Goal: Obtain resource: Download file/media

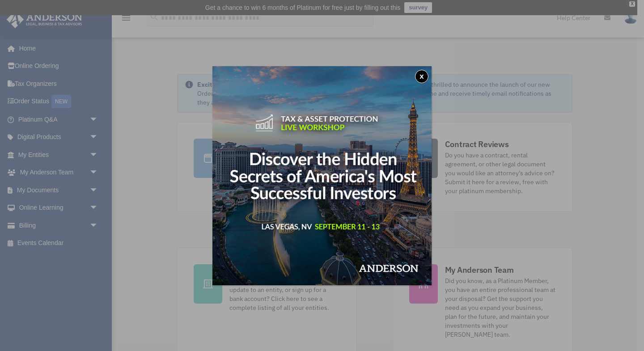
click at [423, 78] on button "x" at bounding box center [421, 76] width 13 height 13
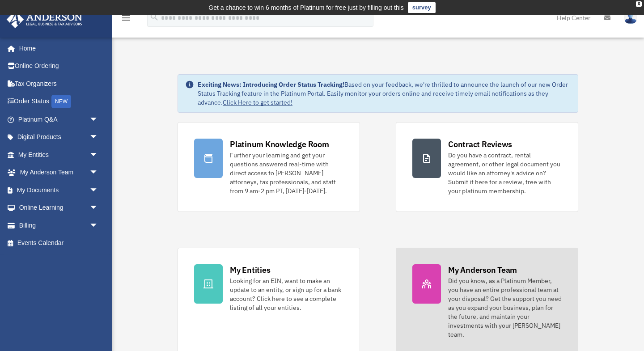
click at [473, 270] on div "My Anderson Team" at bounding box center [482, 269] width 69 height 11
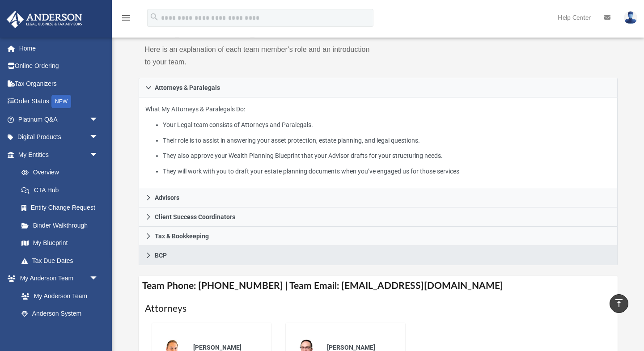
scroll to position [103, 0]
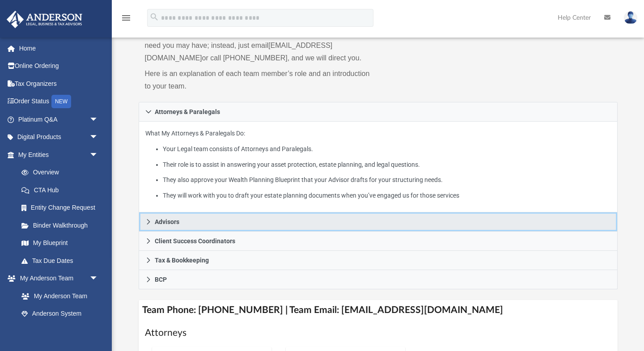
click at [165, 225] on span "Advisors" at bounding box center [167, 222] width 25 height 6
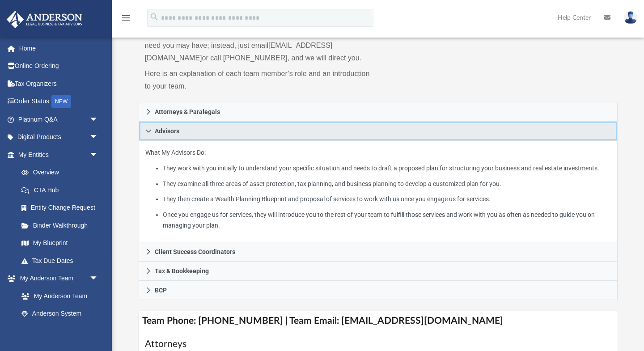
click at [146, 134] on icon at bounding box center [148, 131] width 6 height 6
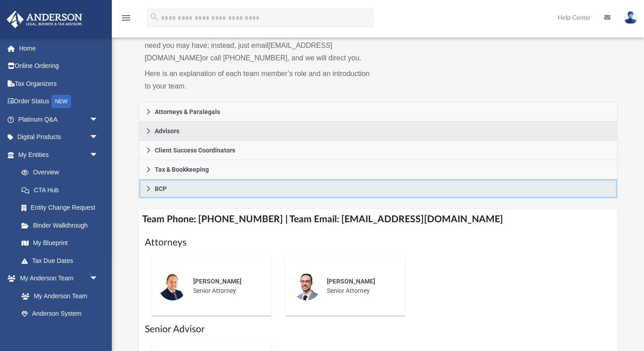
click at [147, 191] on icon at bounding box center [148, 188] width 3 height 5
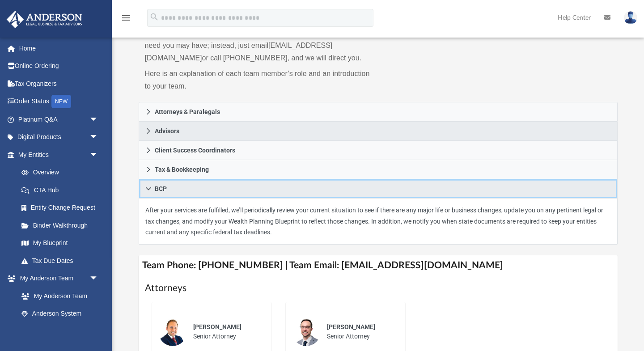
click at [147, 192] on icon at bounding box center [148, 189] width 6 height 6
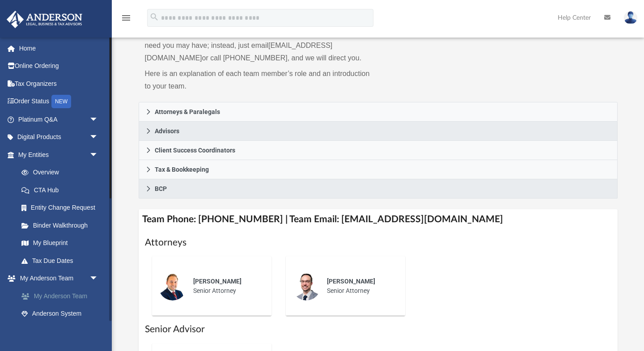
click at [79, 298] on link "My Anderson Team" at bounding box center [62, 296] width 99 height 18
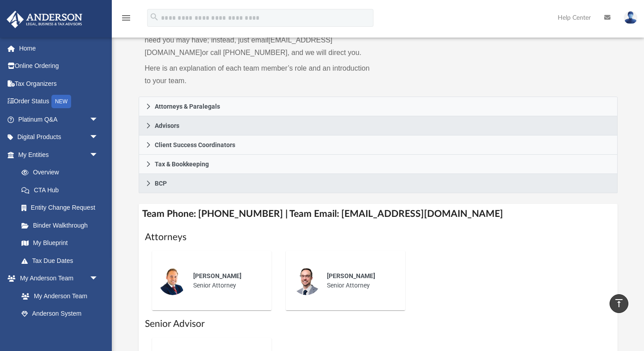
scroll to position [0, 0]
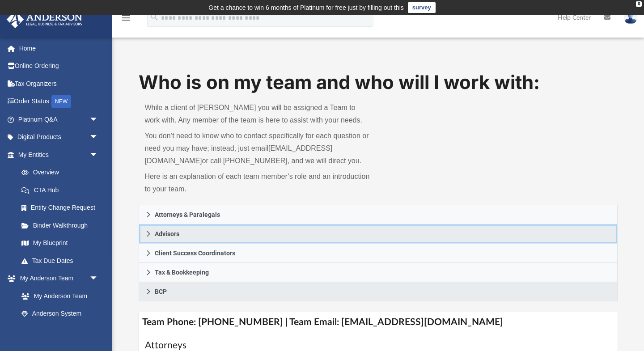
click at [159, 244] on link "Advisors" at bounding box center [378, 233] width 479 height 19
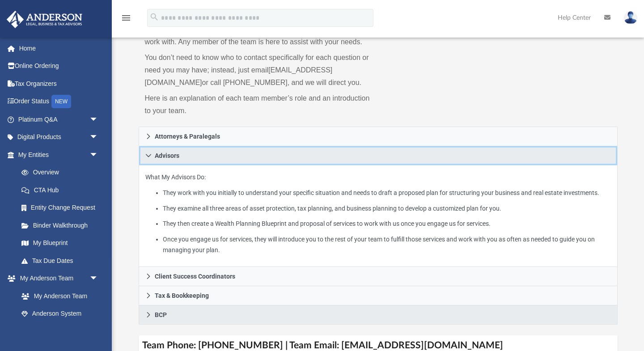
scroll to position [162, 0]
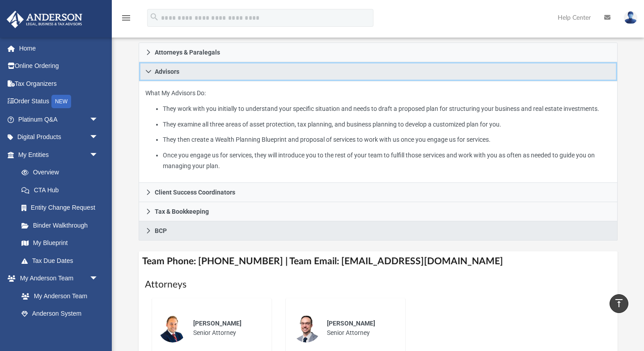
click at [147, 75] on icon at bounding box center [148, 71] width 6 height 6
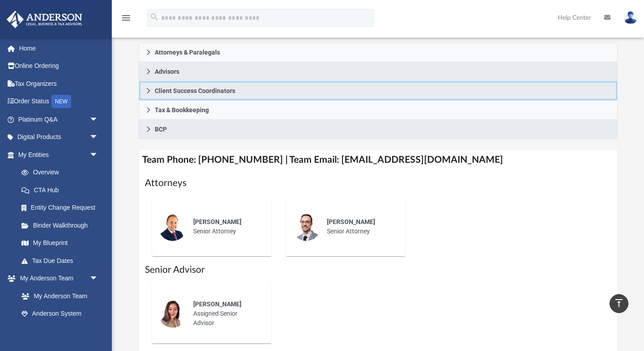
click at [145, 101] on link "Client Success Coordinators" at bounding box center [378, 90] width 479 height 19
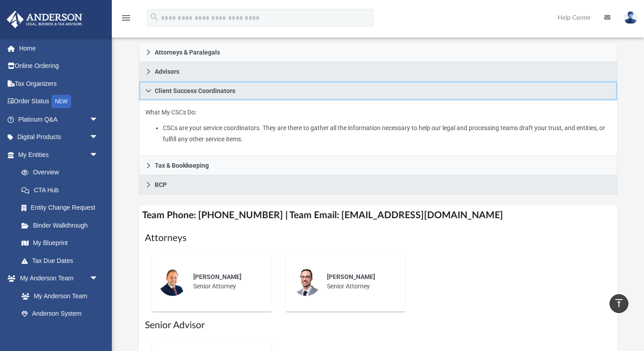
click at [145, 101] on link "Client Success Coordinators" at bounding box center [378, 90] width 479 height 19
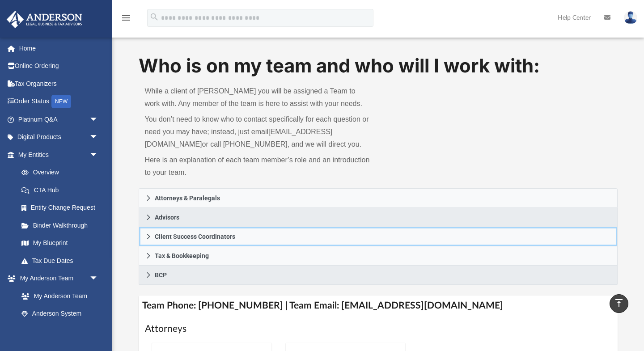
scroll to position [0, 0]
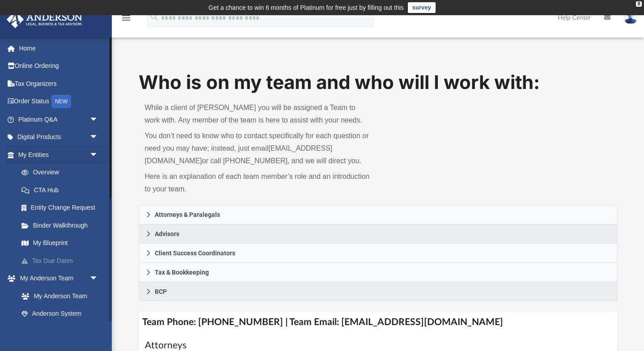
click at [39, 262] on link "Tax Due Dates" at bounding box center [62, 261] width 99 height 18
click at [51, 242] on link "My Blueprint" at bounding box center [62, 243] width 99 height 18
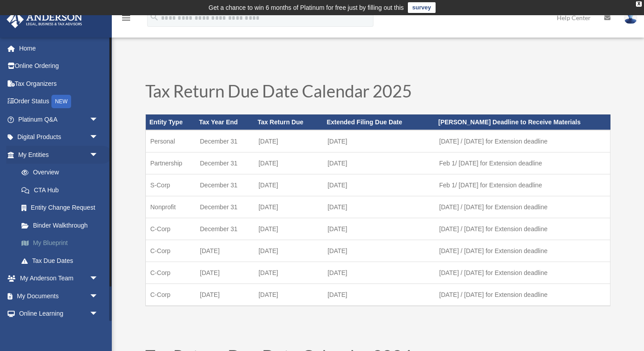
click at [58, 245] on link "My Blueprint" at bounding box center [62, 243] width 99 height 18
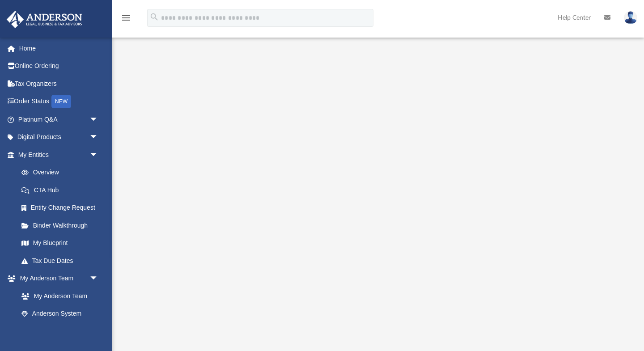
scroll to position [56, 0]
click at [31, 150] on link "My Entities arrow_drop_down" at bounding box center [59, 155] width 106 height 18
click at [48, 188] on link "CTA Hub" at bounding box center [62, 190] width 99 height 18
click at [40, 151] on link "My Entities arrow_drop_down" at bounding box center [59, 155] width 106 height 18
click at [40, 172] on link "Overview" at bounding box center [62, 173] width 99 height 18
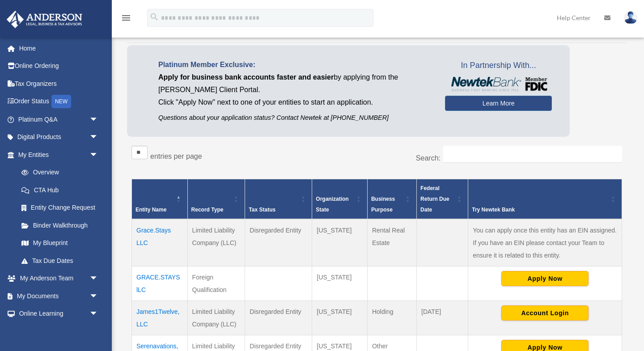
scroll to position [214, 0]
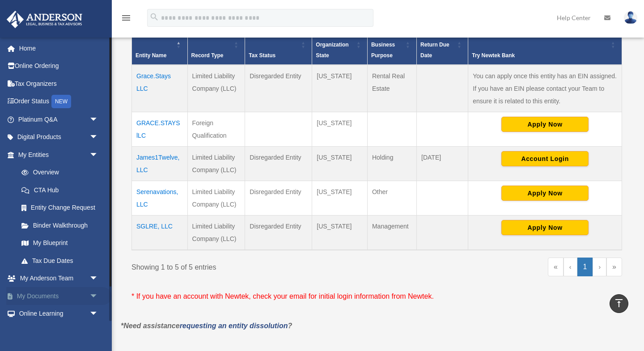
click at [47, 295] on link "My Documents arrow_drop_down" at bounding box center [59, 296] width 106 height 18
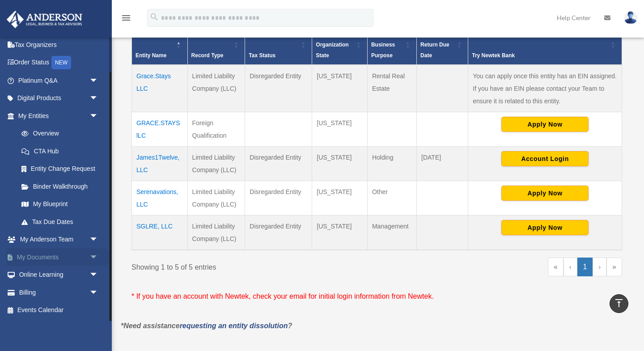
click at [93, 257] on span "arrow_drop_down" at bounding box center [98, 257] width 18 height 18
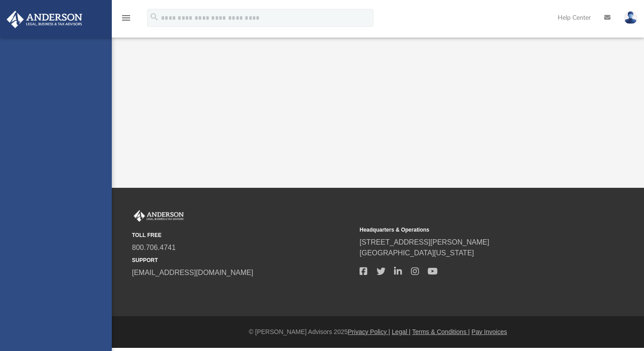
click at [30, 267] on div "[EMAIL_ADDRESS][DOMAIN_NAME] Sign Out [EMAIL_ADDRESS][DOMAIN_NAME] Home Online …" at bounding box center [56, 212] width 112 height 351
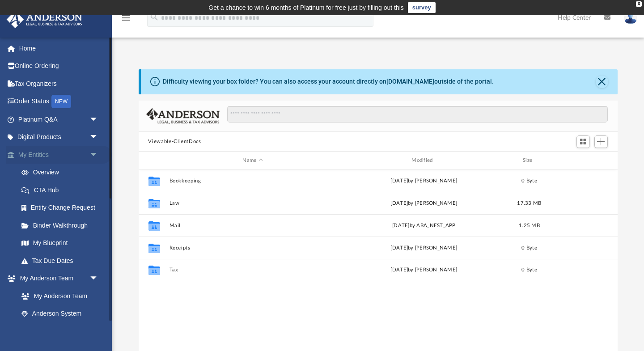
scroll to position [203, 479]
click at [94, 159] on span "arrow_drop_down" at bounding box center [98, 155] width 18 height 18
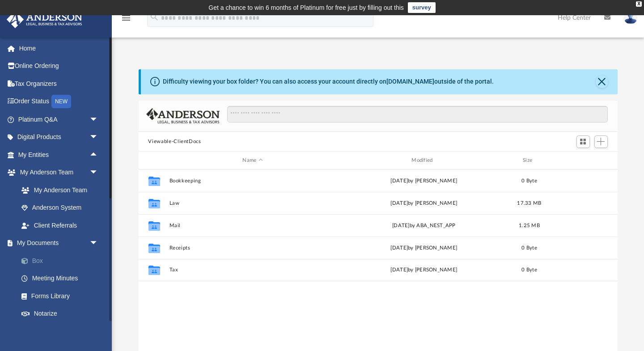
click at [76, 259] on link "Box" at bounding box center [62, 261] width 99 height 18
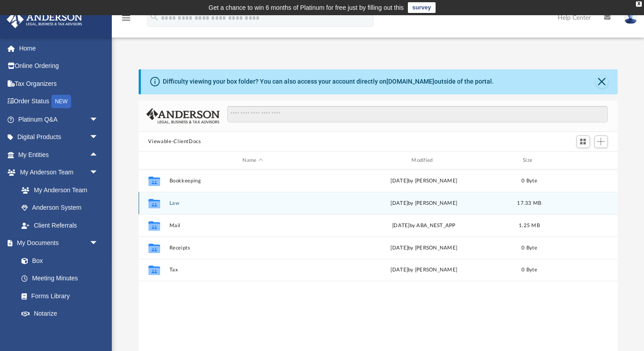
click at [173, 205] on button "Law" at bounding box center [252, 203] width 167 height 6
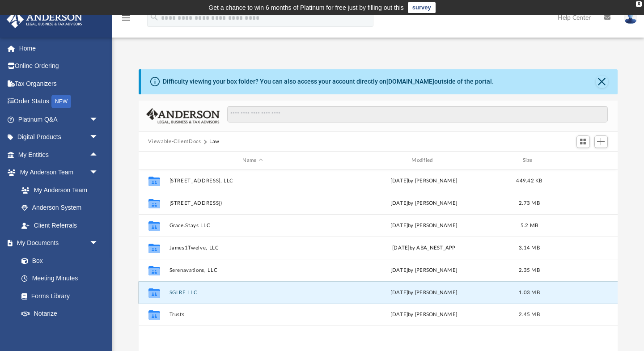
click at [186, 291] on button "SGLRE LLC" at bounding box center [252, 293] width 167 height 6
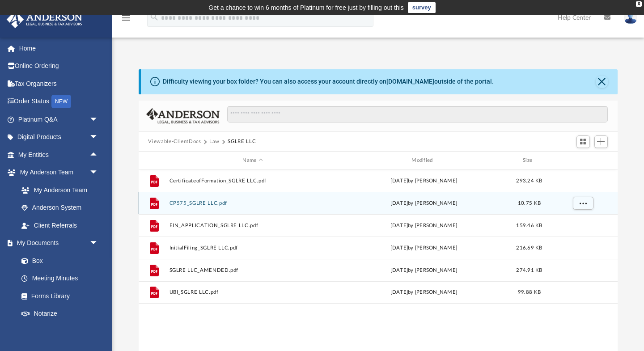
click at [210, 201] on button "CP575_SGLRE LLC.pdf" at bounding box center [252, 203] width 167 height 6
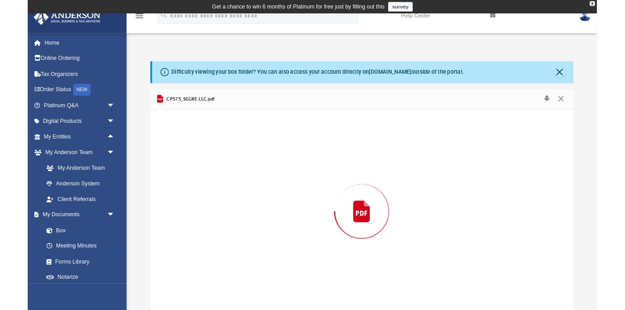
scroll to position [4, 0]
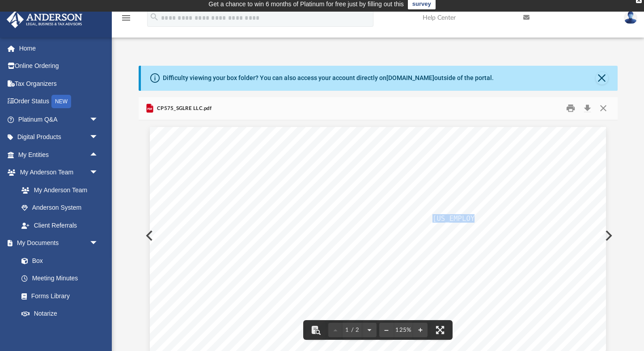
click at [432, 217] on span "33-2722327" at bounding box center [506, 219] width 148 height 8
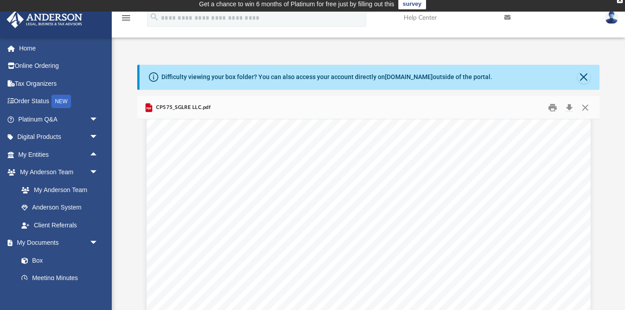
scroll to position [724, 0]
click at [587, 111] on button "Close" at bounding box center [585, 108] width 16 height 14
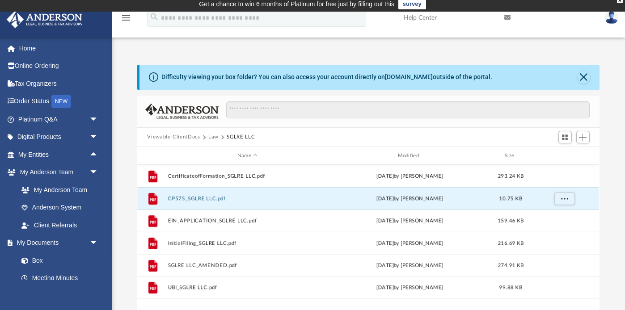
scroll to position [0, 0]
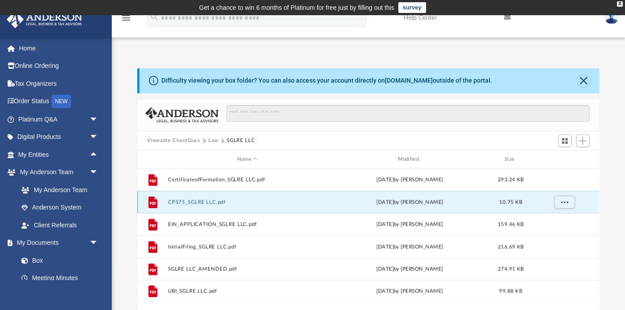
click at [189, 204] on button "CP575_SGLRE LLC.pdf" at bounding box center [247, 202] width 159 height 6
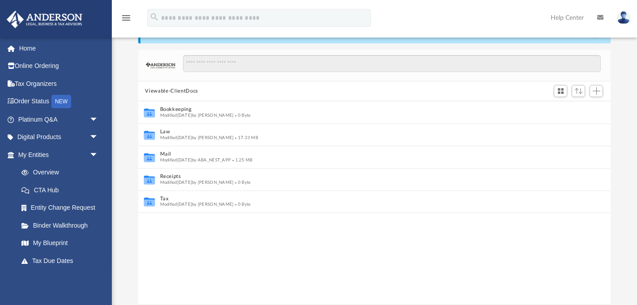
scroll to position [51, 0]
